Goal: Entertainment & Leisure: Consume media (video, audio)

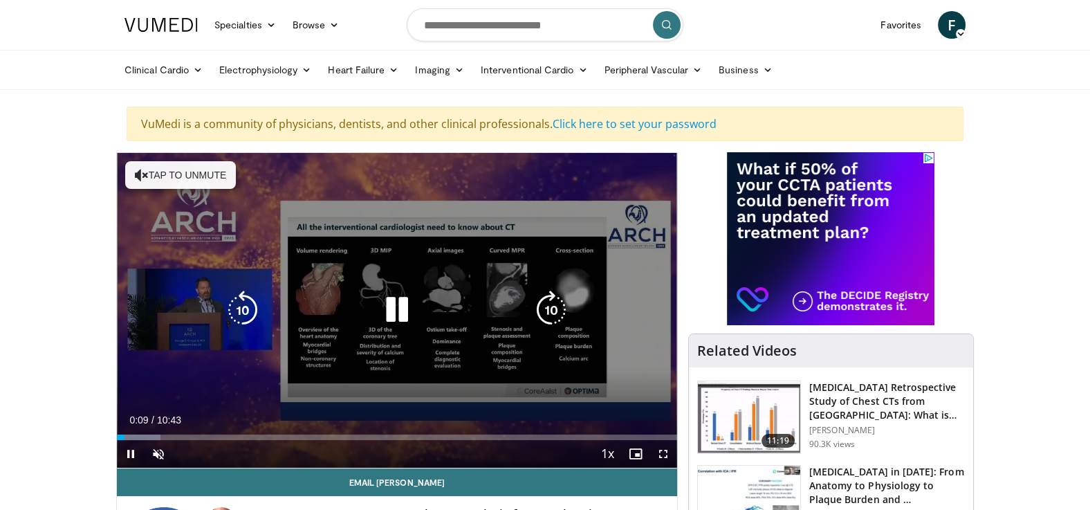
click at [402, 306] on icon "Video Player" at bounding box center [397, 309] width 39 height 39
